Goal: Transaction & Acquisition: Purchase product/service

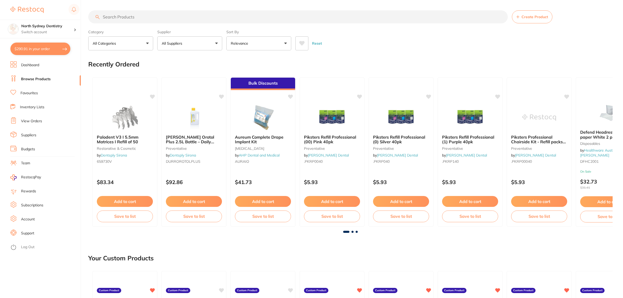
click at [44, 41] on section "North Sydney Dentistry Switch account North Sydney Dentistry $290.91 in your or…" at bounding box center [40, 149] width 81 height 298
click at [42, 50] on button "$290.91 in your order" at bounding box center [40, 49] width 60 height 12
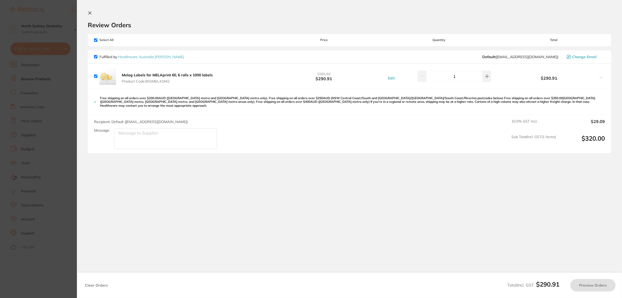
checkbox input "true"
click at [591, 282] on button "Preview Orders" at bounding box center [592, 285] width 45 height 12
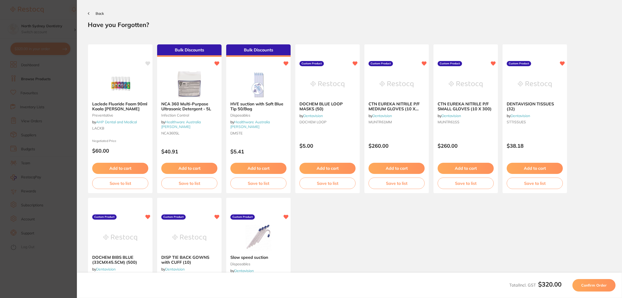
drag, startPoint x: 97, startPoint y: 12, endPoint x: 110, endPoint y: 15, distance: 13.4
click at [97, 12] on span "Back" at bounding box center [100, 13] width 8 height 5
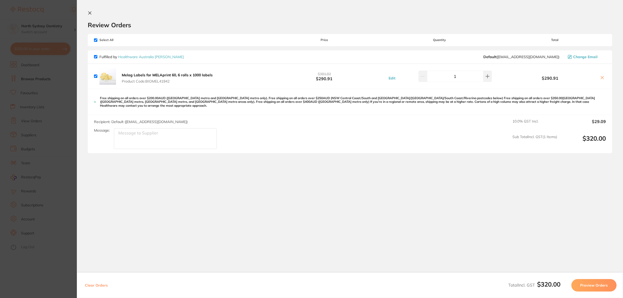
click at [597, 283] on button "Preview Orders" at bounding box center [594, 285] width 45 height 12
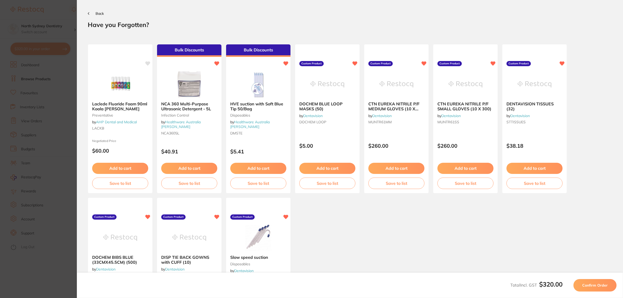
click at [597, 283] on span "Confirm Order" at bounding box center [594, 285] width 25 height 5
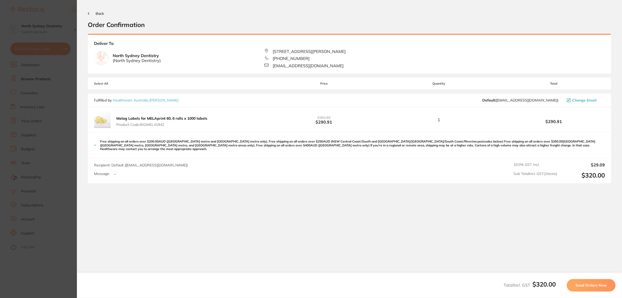
click at [595, 284] on button "Send Orders Now" at bounding box center [591, 285] width 49 height 12
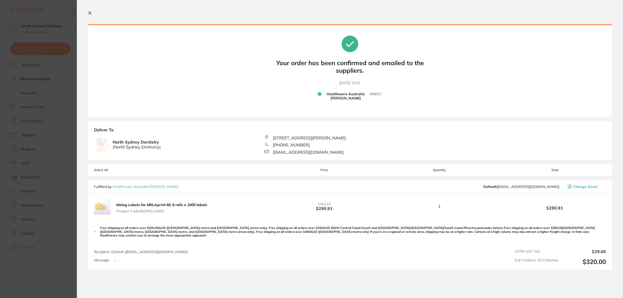
click at [120, 258] on div "Message: -" at bounding box center [143, 260] width 98 height 5
click at [112, 253] on div "Recipient: Default ( [EMAIL_ADDRESS][DOMAIN_NAME] ) Message: -" at bounding box center [143, 257] width 98 height 16
click at [120, 258] on div "Message: -" at bounding box center [143, 260] width 98 height 5
click at [116, 258] on div "Message: -" at bounding box center [143, 260] width 98 height 5
click at [56, 132] on section "Update RRP Set your pre negotiated price for this item. Item Agreed RRP (excl. …" at bounding box center [311, 149] width 623 height 298
